Goal: Task Accomplishment & Management: Manage account settings

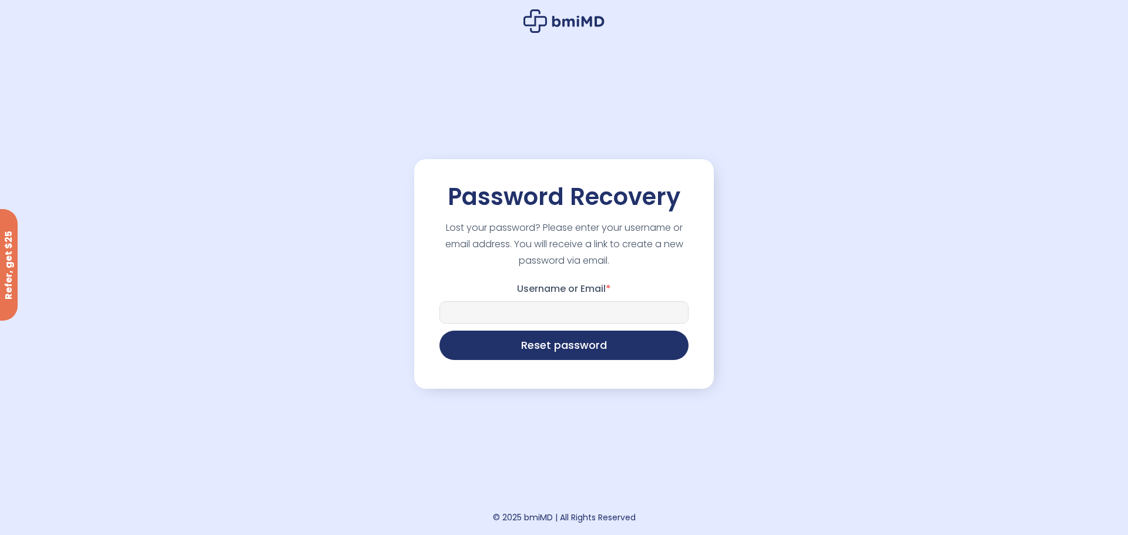
click at [567, 307] on input "Username or Email *" at bounding box center [563, 312] width 249 height 22
type input "**********"
click at [563, 342] on button "Reset password" at bounding box center [563, 343] width 249 height 29
